Goal: Information Seeking & Learning: Learn about a topic

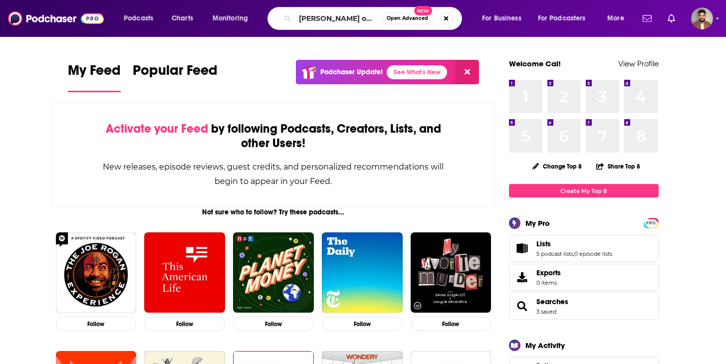
type input "[PERSON_NAME] on f1"
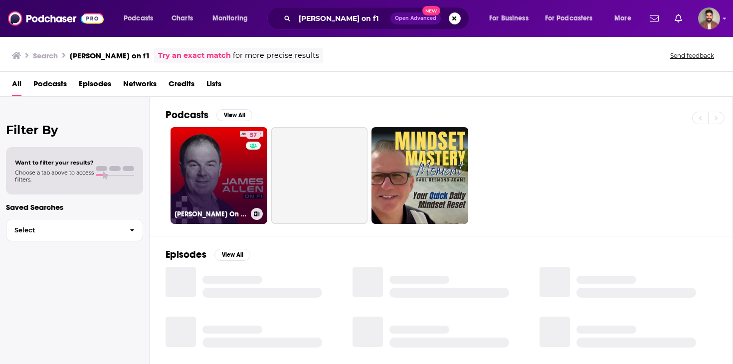
click at [238, 159] on link "57 [PERSON_NAME] On F1" at bounding box center [219, 175] width 97 height 97
